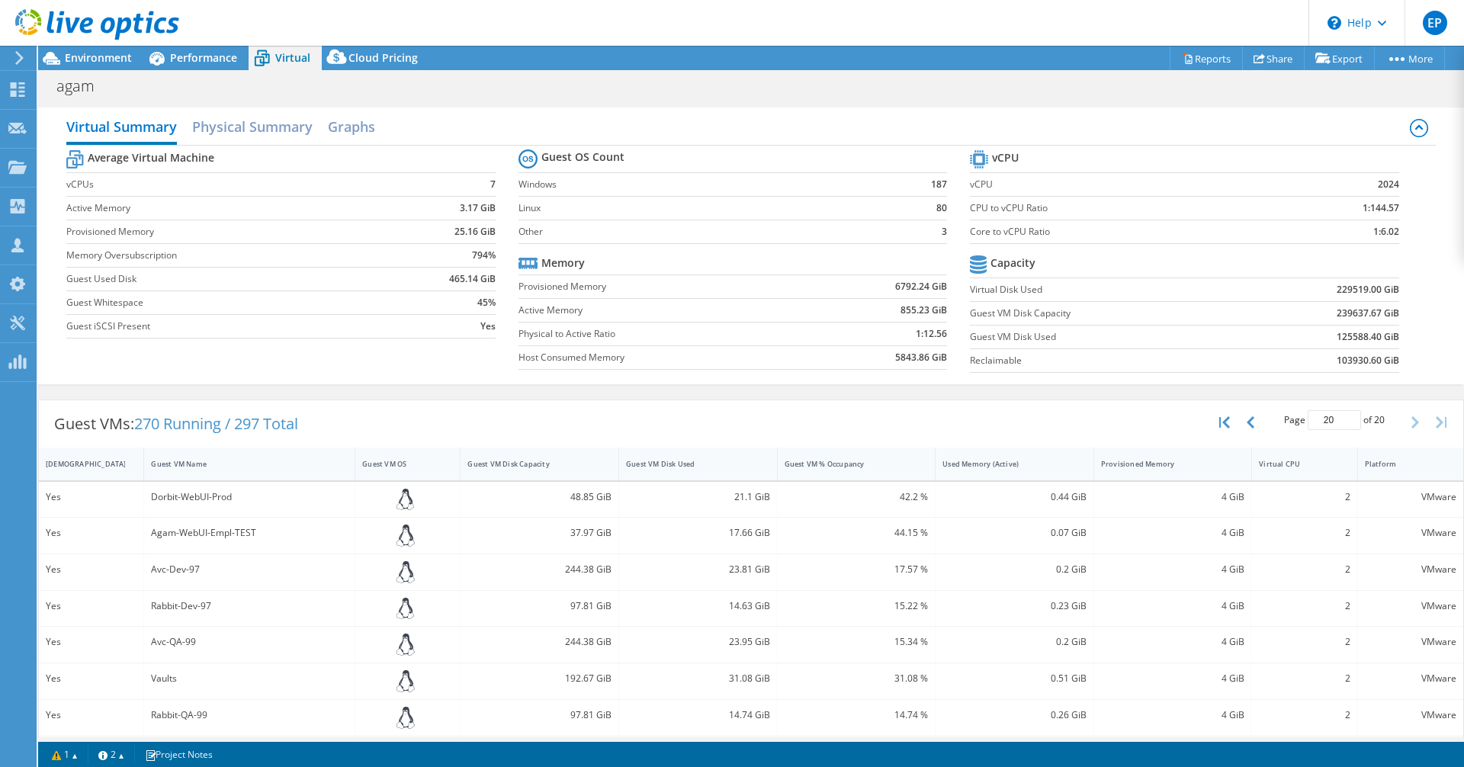
select select "USD"
click at [98, 53] on span "Environment" at bounding box center [98, 57] width 67 height 14
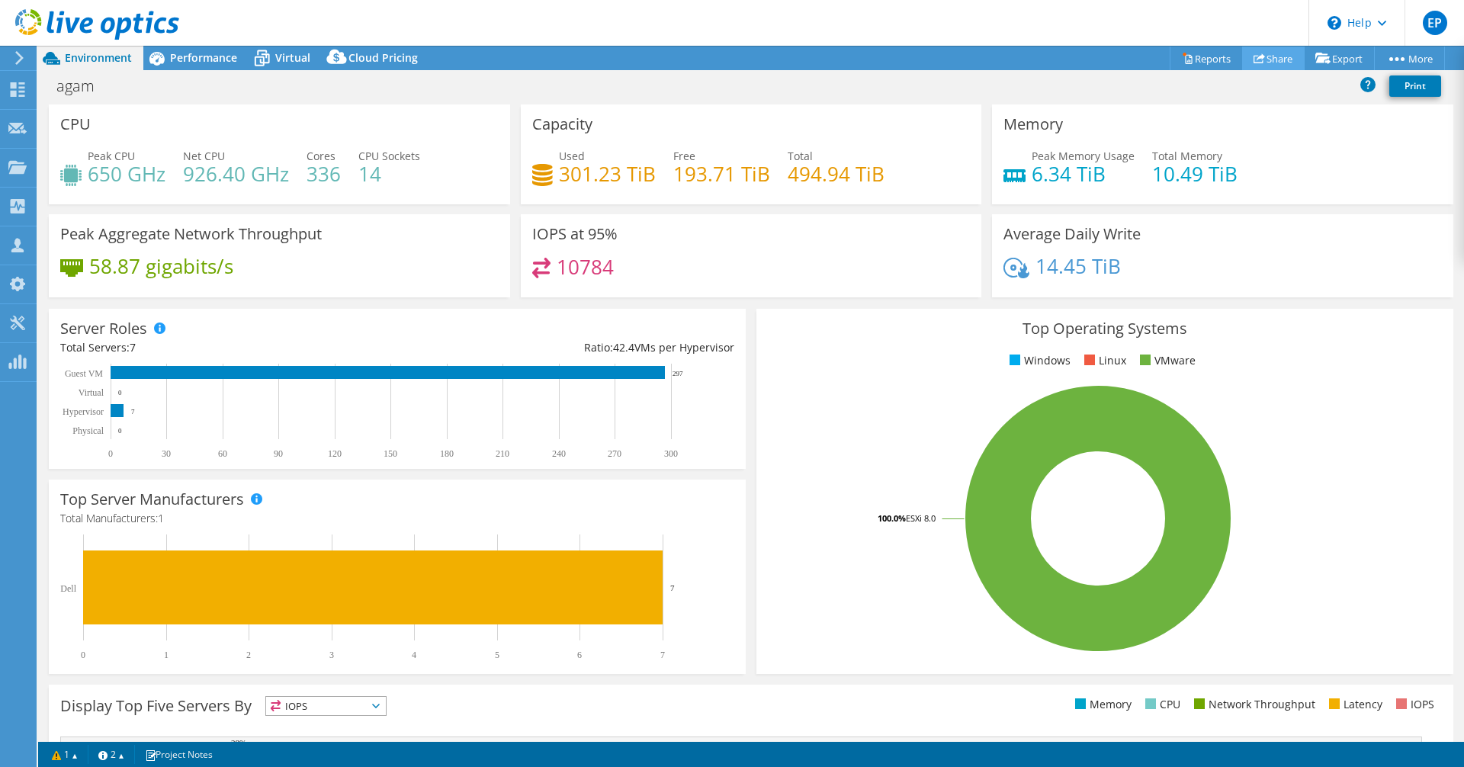
click at [1290, 57] on link "Share" at bounding box center [1273, 59] width 63 height 24
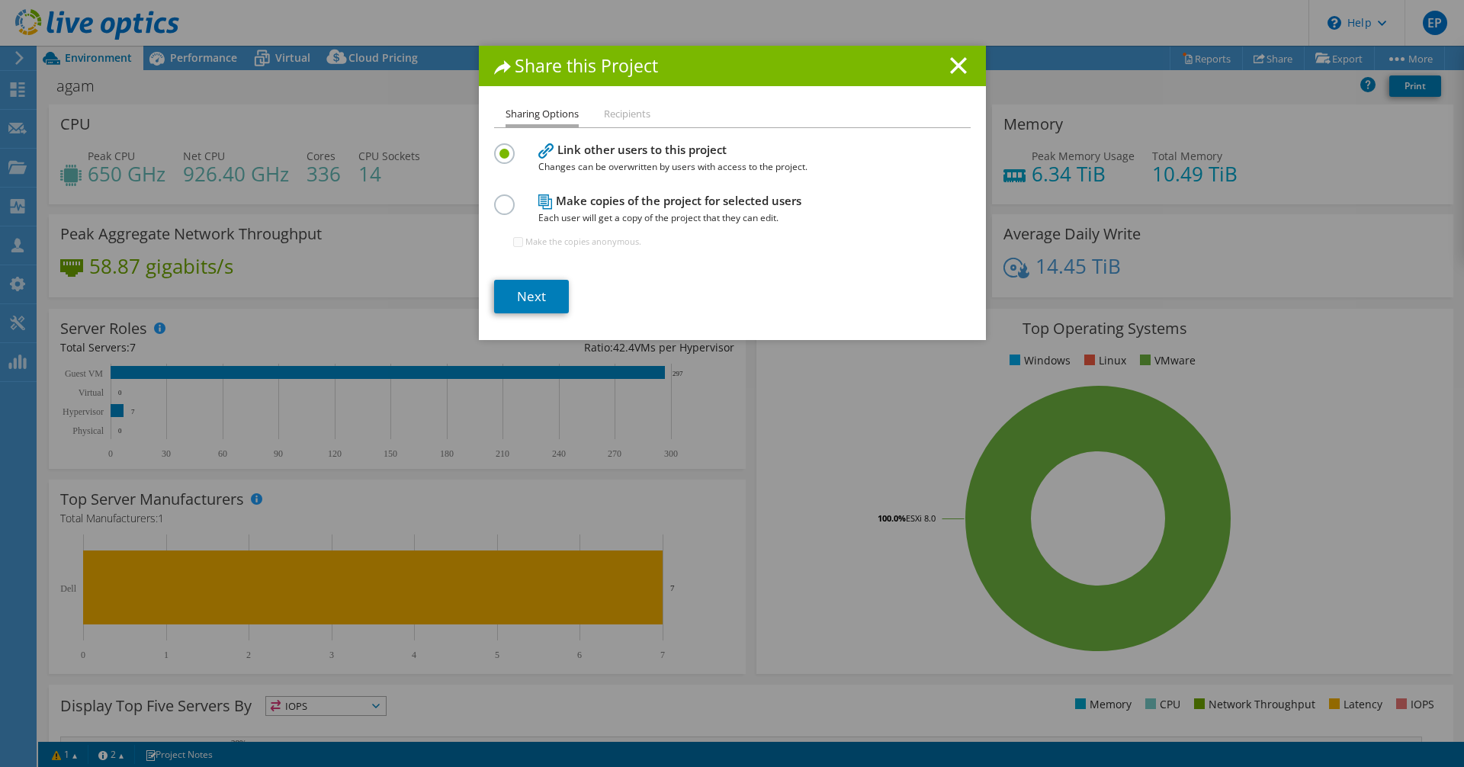
click at [954, 75] on h1 "Share this Project" at bounding box center [732, 66] width 477 height 18
click at [954, 64] on line at bounding box center [958, 65] width 15 height 15
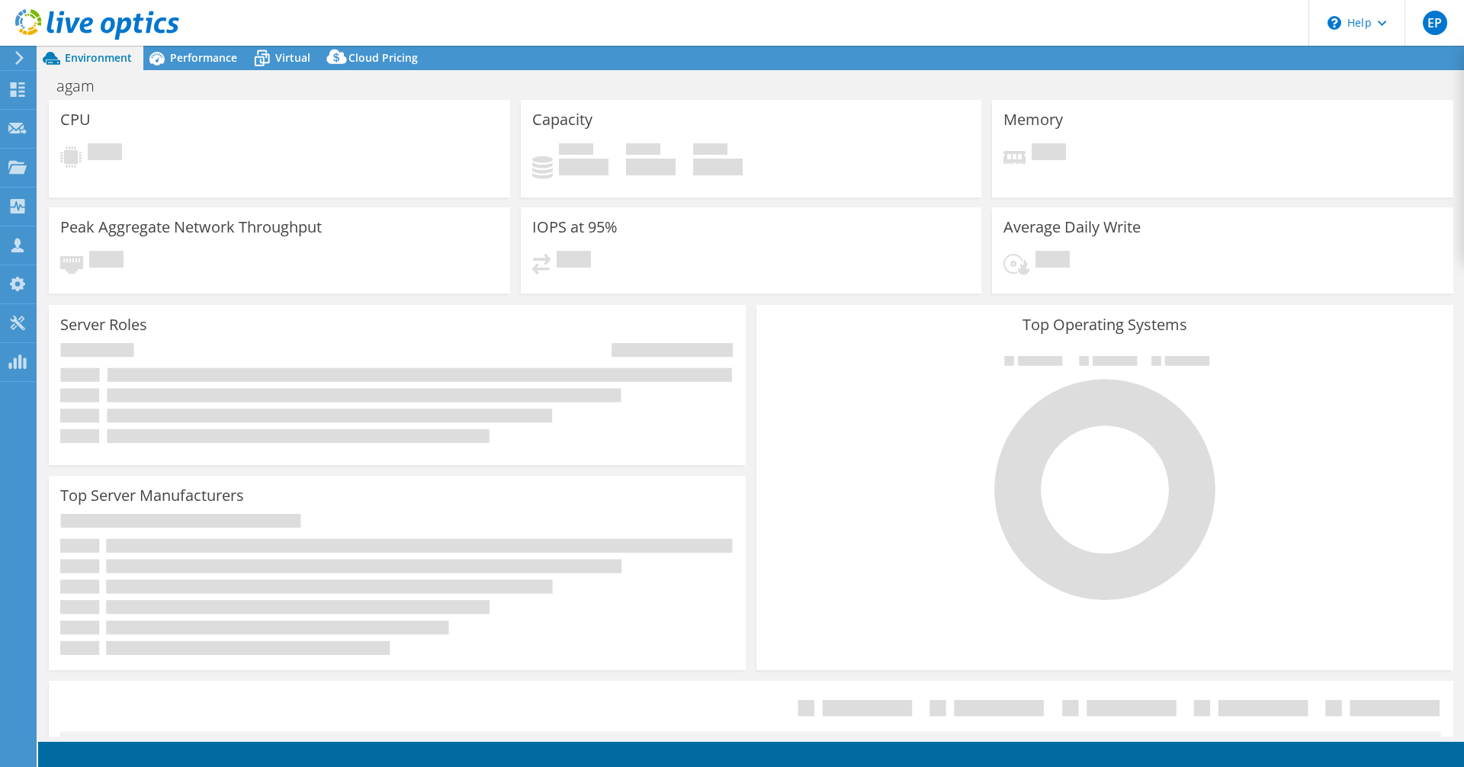
select select "USD"
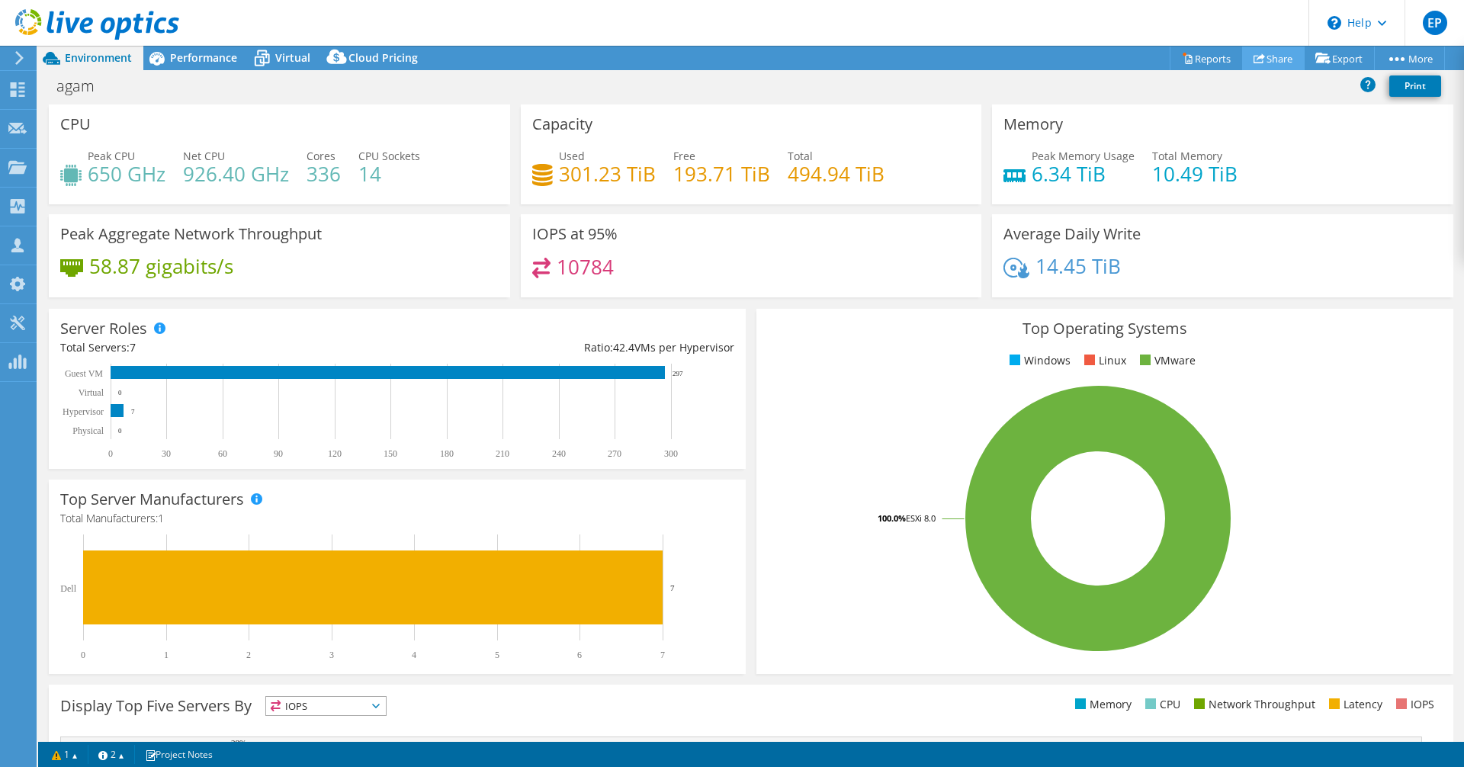
click at [1266, 66] on link "Share" at bounding box center [1273, 59] width 63 height 24
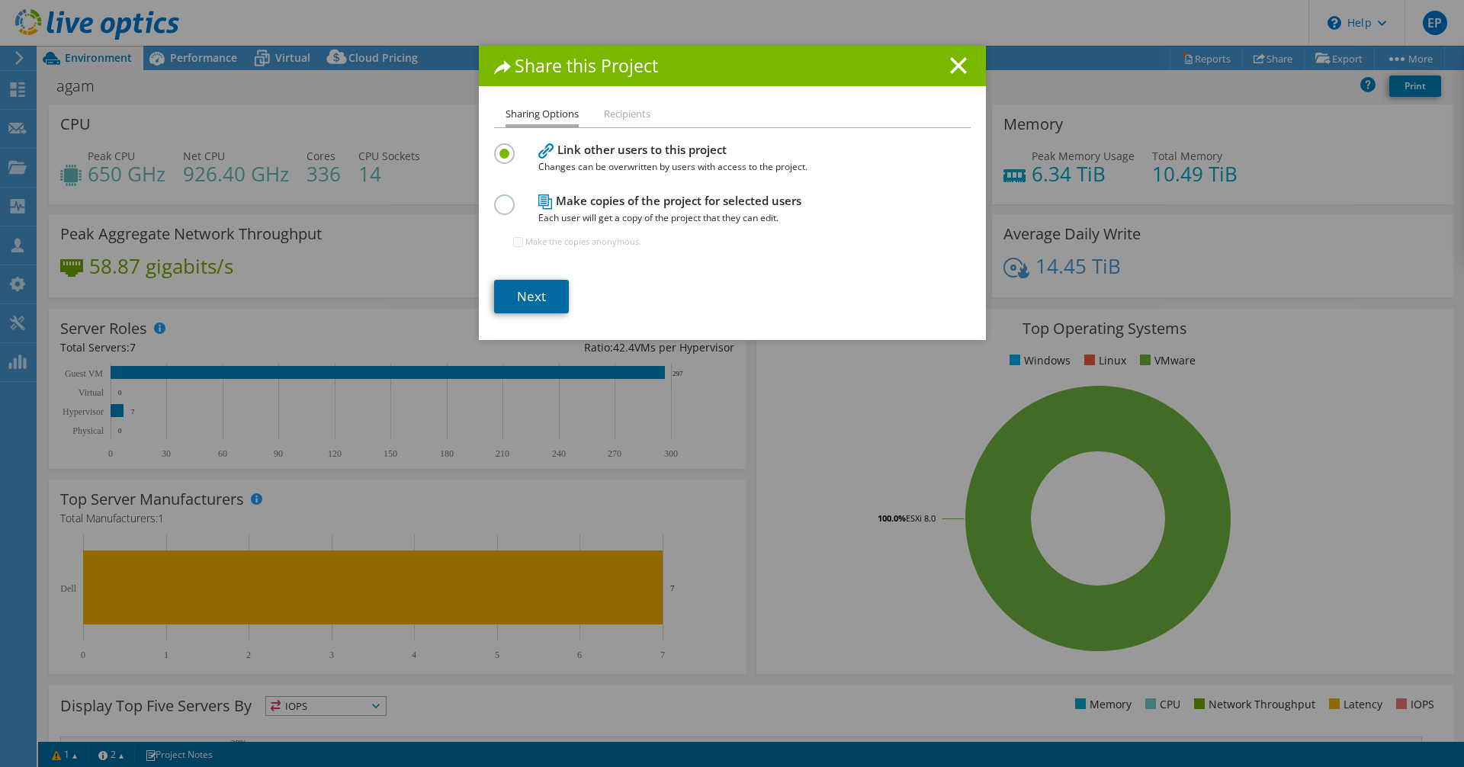
click at [533, 306] on link "Next" at bounding box center [531, 297] width 75 height 34
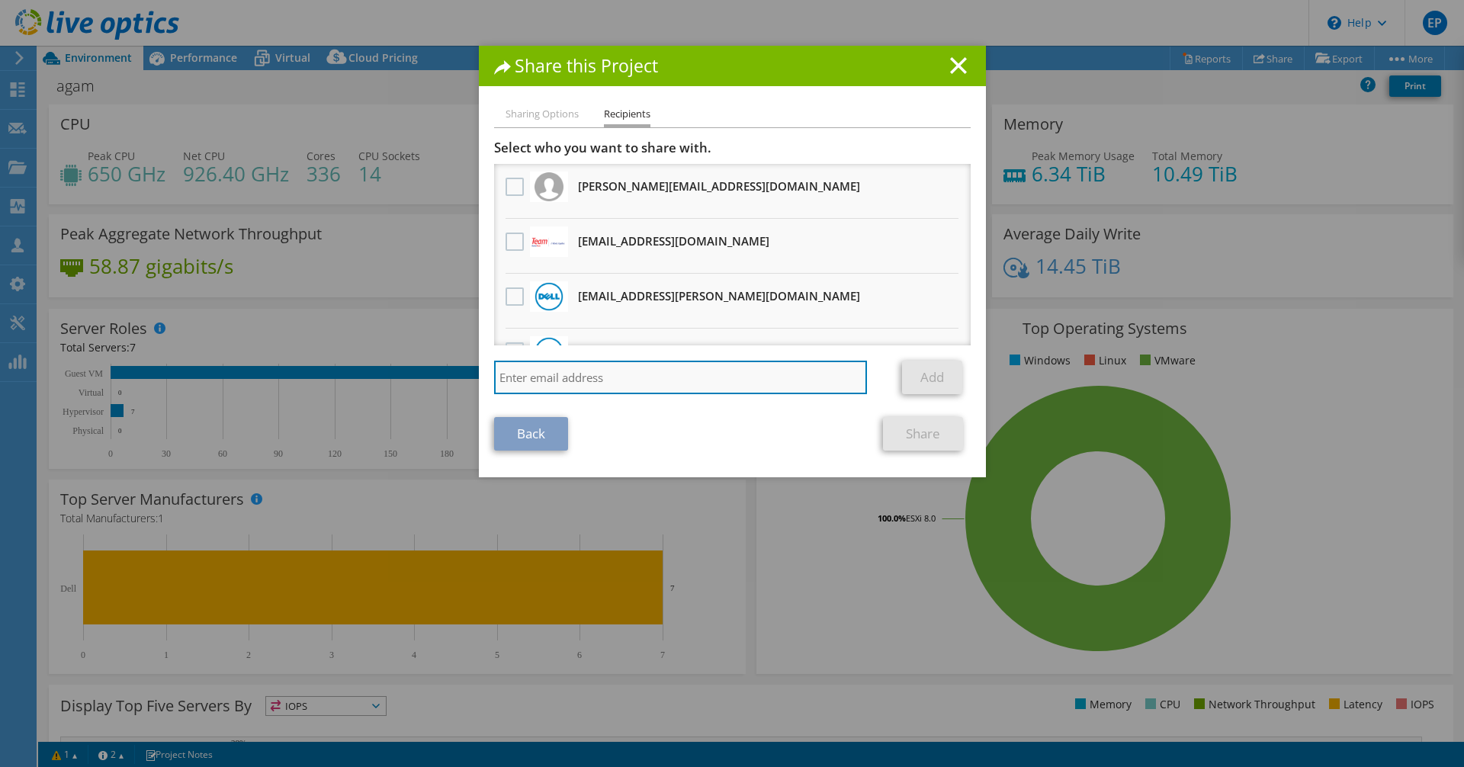
click at [609, 393] on input "search" at bounding box center [681, 378] width 374 height 34
click at [689, 384] on input "search" at bounding box center [681, 378] width 374 height 34
paste input "eliran.barhum@broadcom.com"
type input "eliran.barhum@broadcom.com"
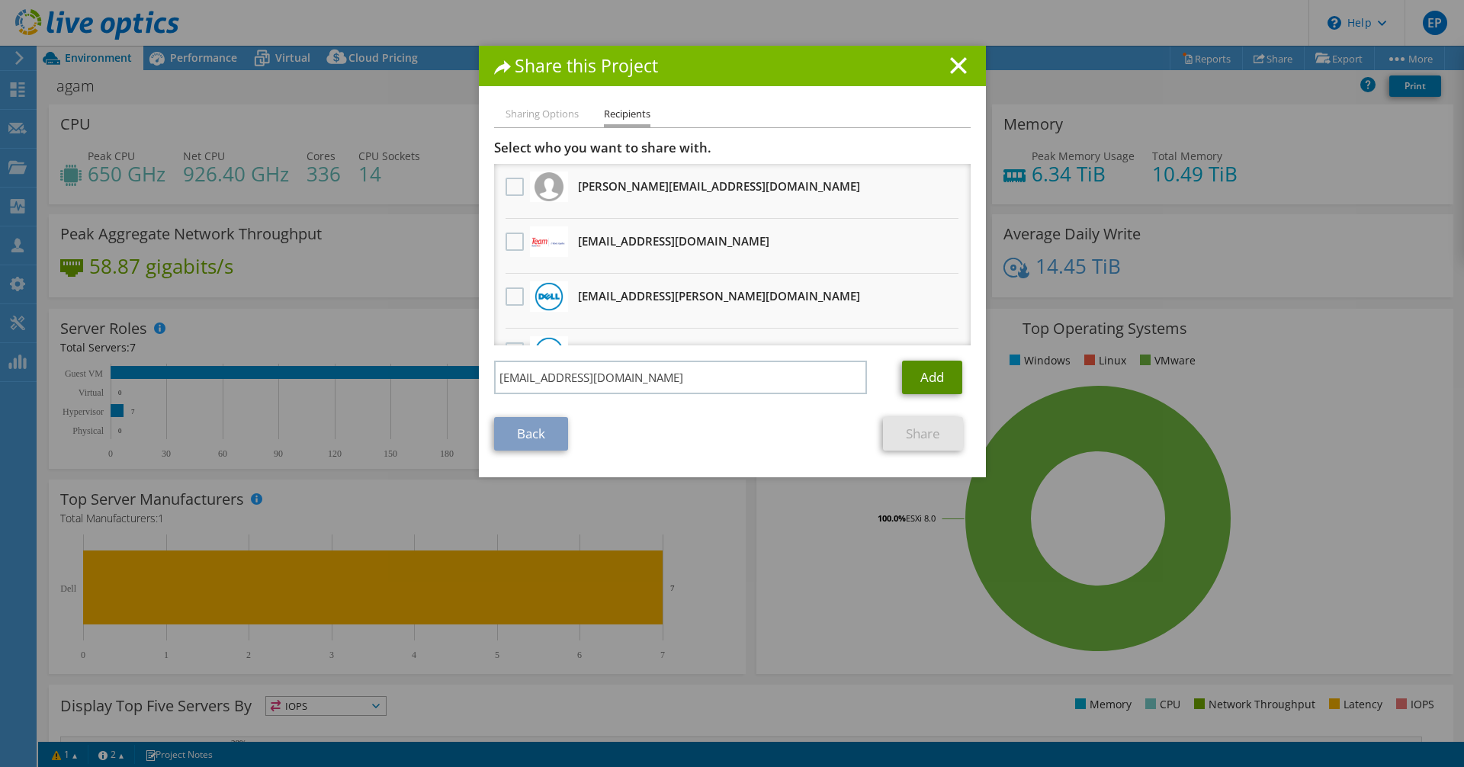
click at [914, 385] on link "Add" at bounding box center [932, 378] width 60 height 34
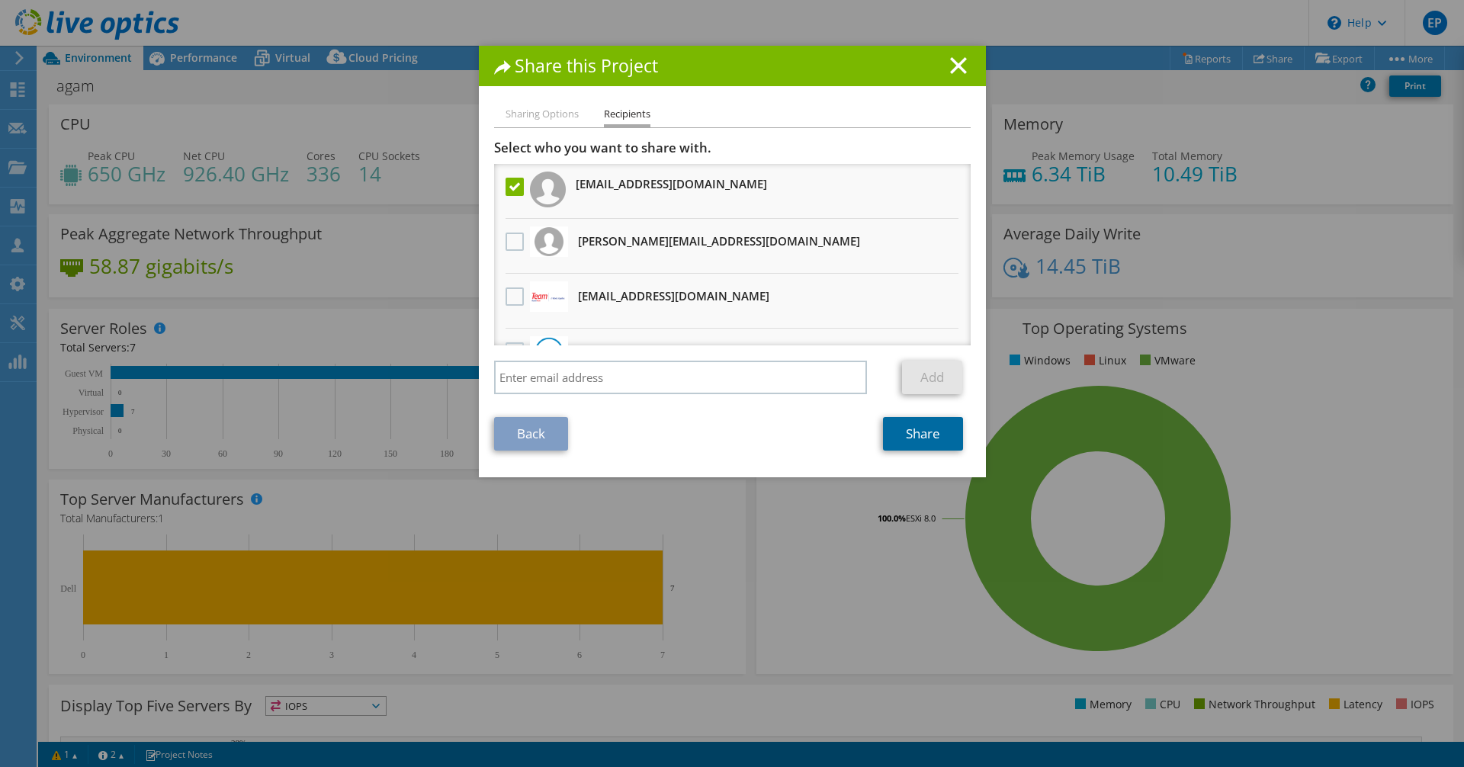
click at [899, 446] on link "Share" at bounding box center [923, 434] width 80 height 34
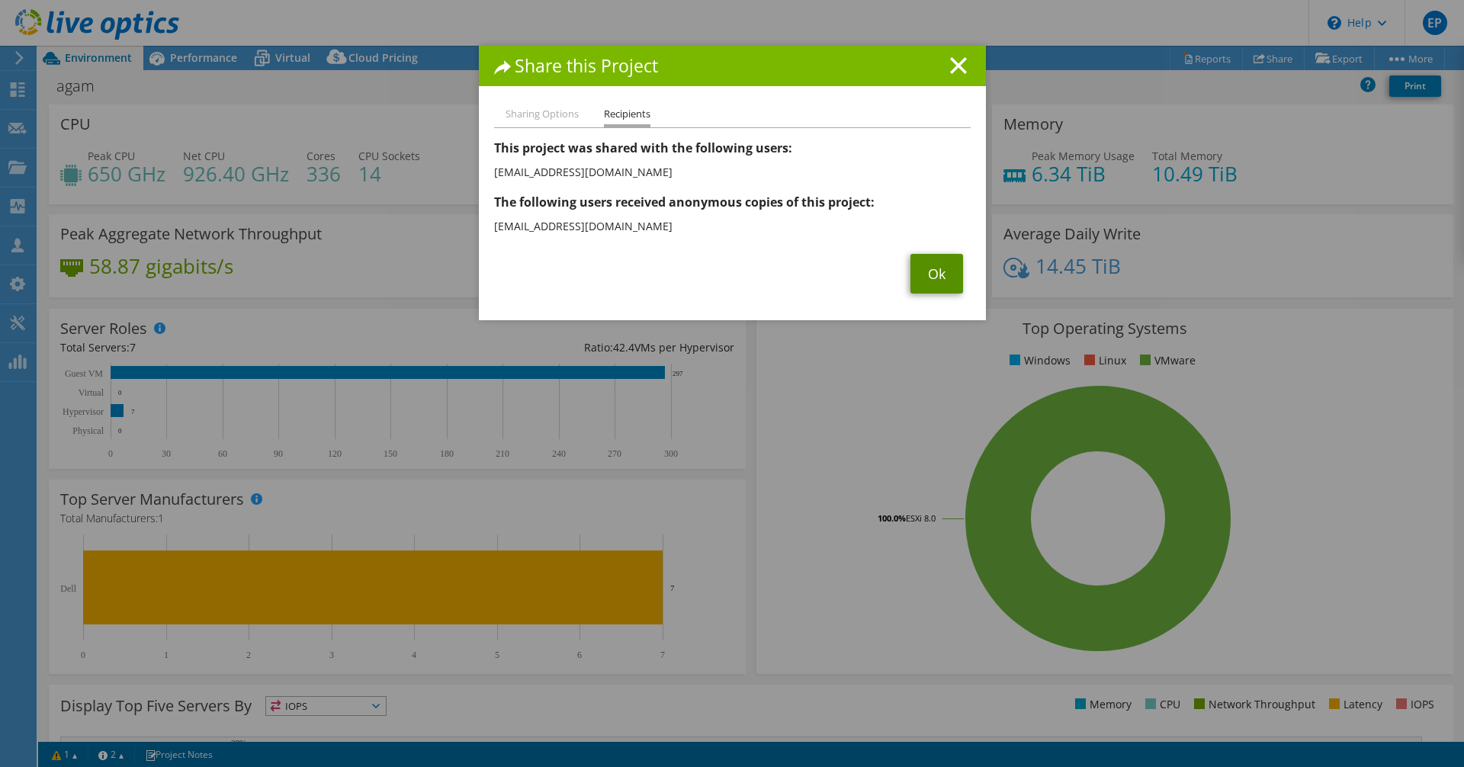
click at [931, 283] on link "Ok" at bounding box center [937, 274] width 53 height 40
